Goal: Complete application form

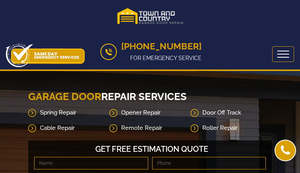
type input "SgYniIRpDCPV"
type input "(3__) ___-____"
type input "[EMAIL_ADDRESS][DOMAIN_NAME]"
type input "gzSpqQRS"
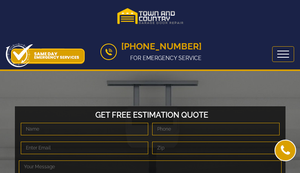
type input "PsnUyCiGJXVl"
type input "(3__) ___-____"
type input "[EMAIL_ADDRESS][DOMAIN_NAME]"
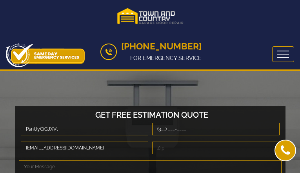
type input "TDCqaiJRPMbyuDHI"
